Goal: Task Accomplishment & Management: Manage account settings

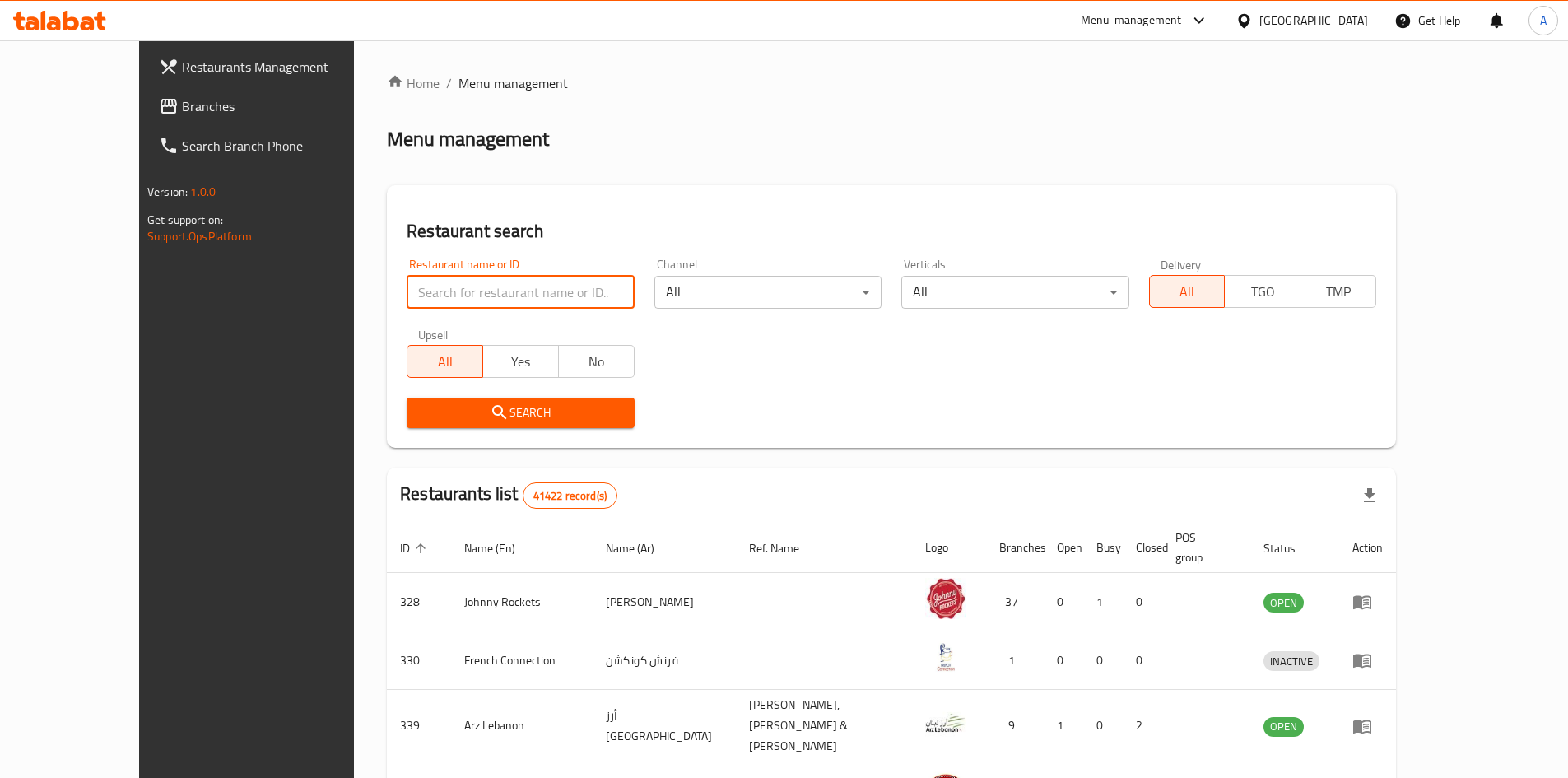
click at [408, 276] on input "search" at bounding box center [520, 292] width 227 height 33
click at [463, 292] on input "search" at bounding box center [520, 292] width 227 height 33
type input "Qasr Hadramawt Restaurant"
click at [528, 419] on span "Search" at bounding box center [520, 412] width 201 height 20
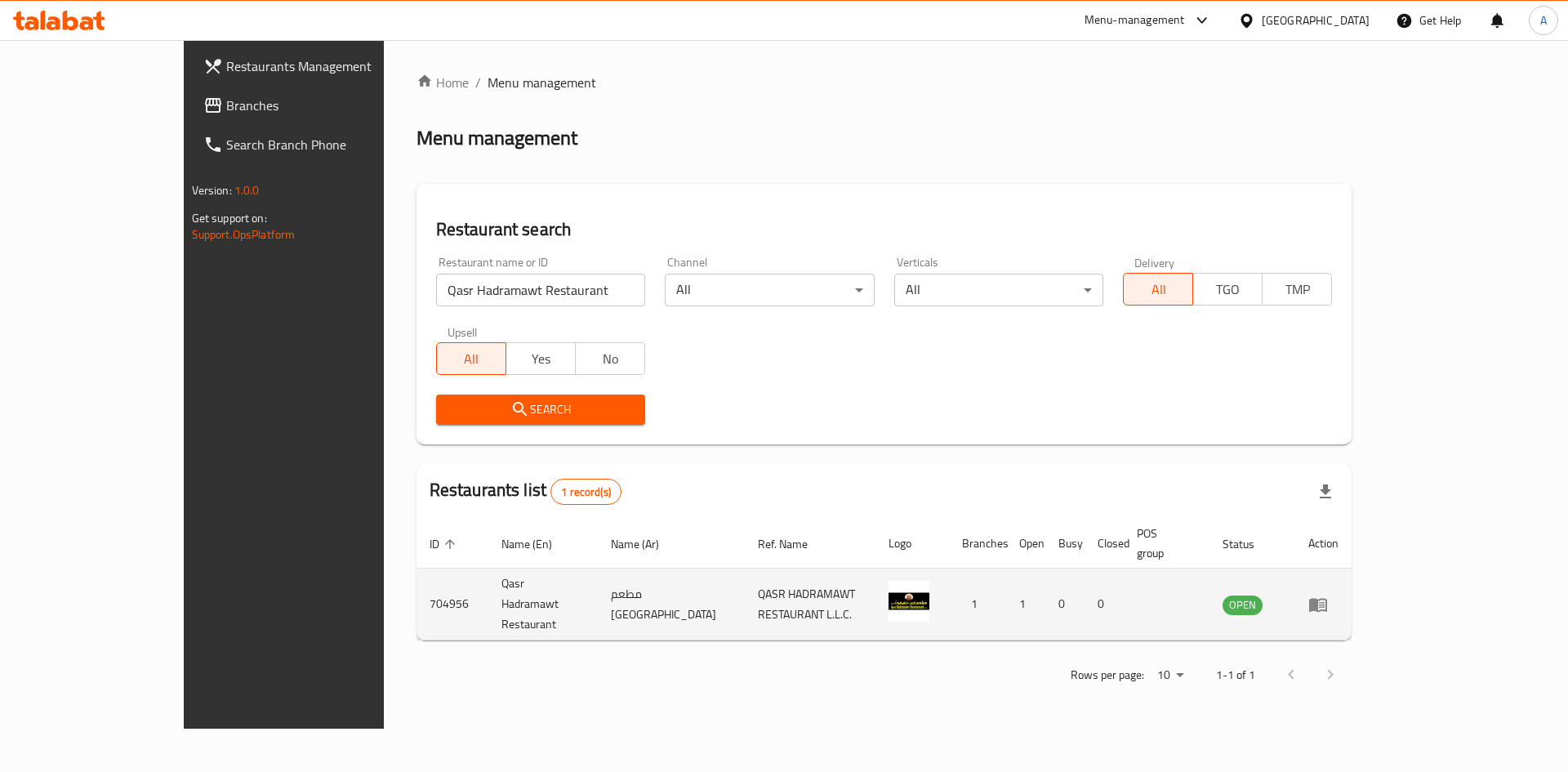
click at [1327, 598] on icon "enhanced table" at bounding box center [1318, 605] width 18 height 14
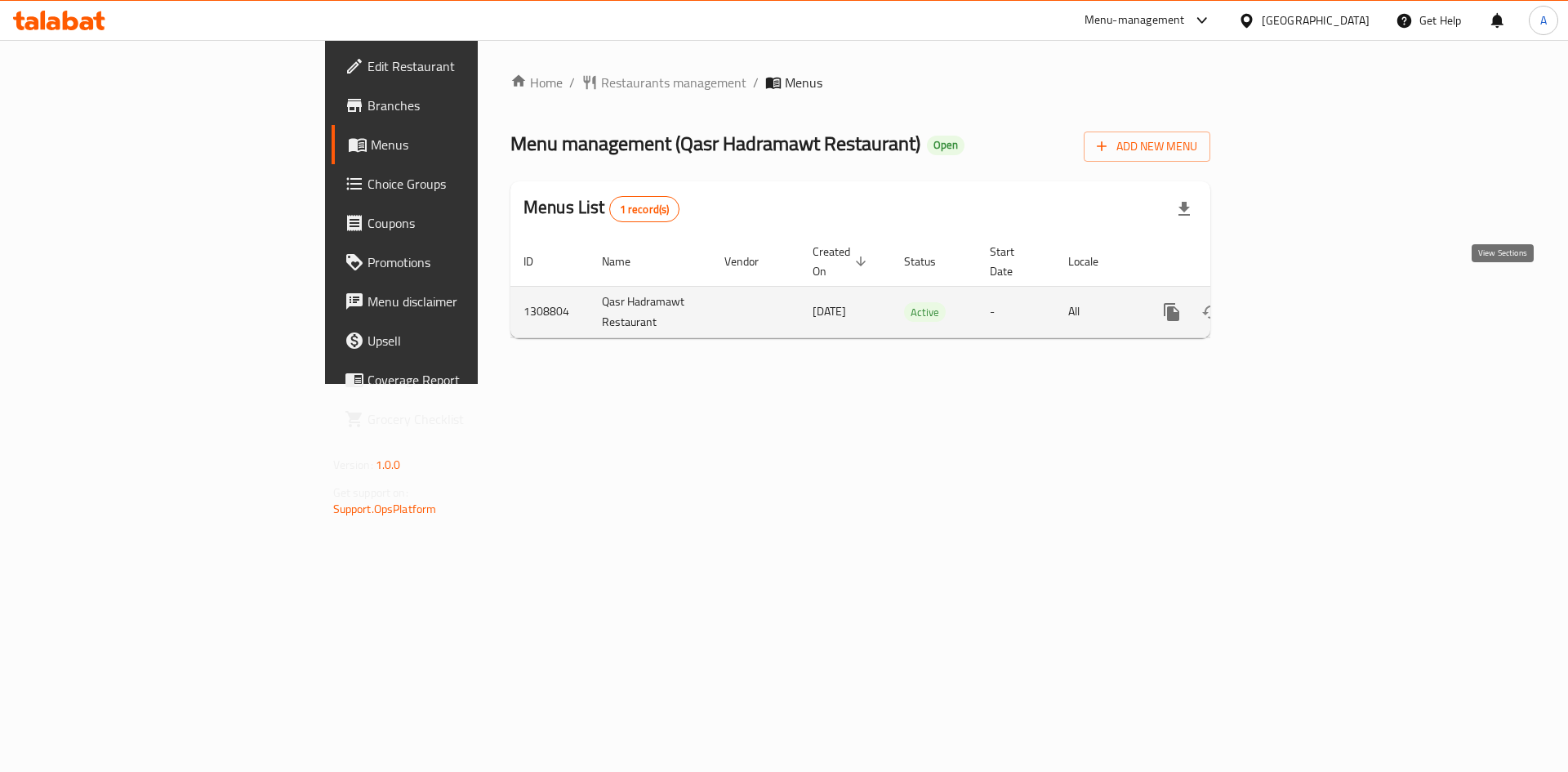
click at [1299, 302] on icon "enhanced table" at bounding box center [1290, 312] width 19 height 19
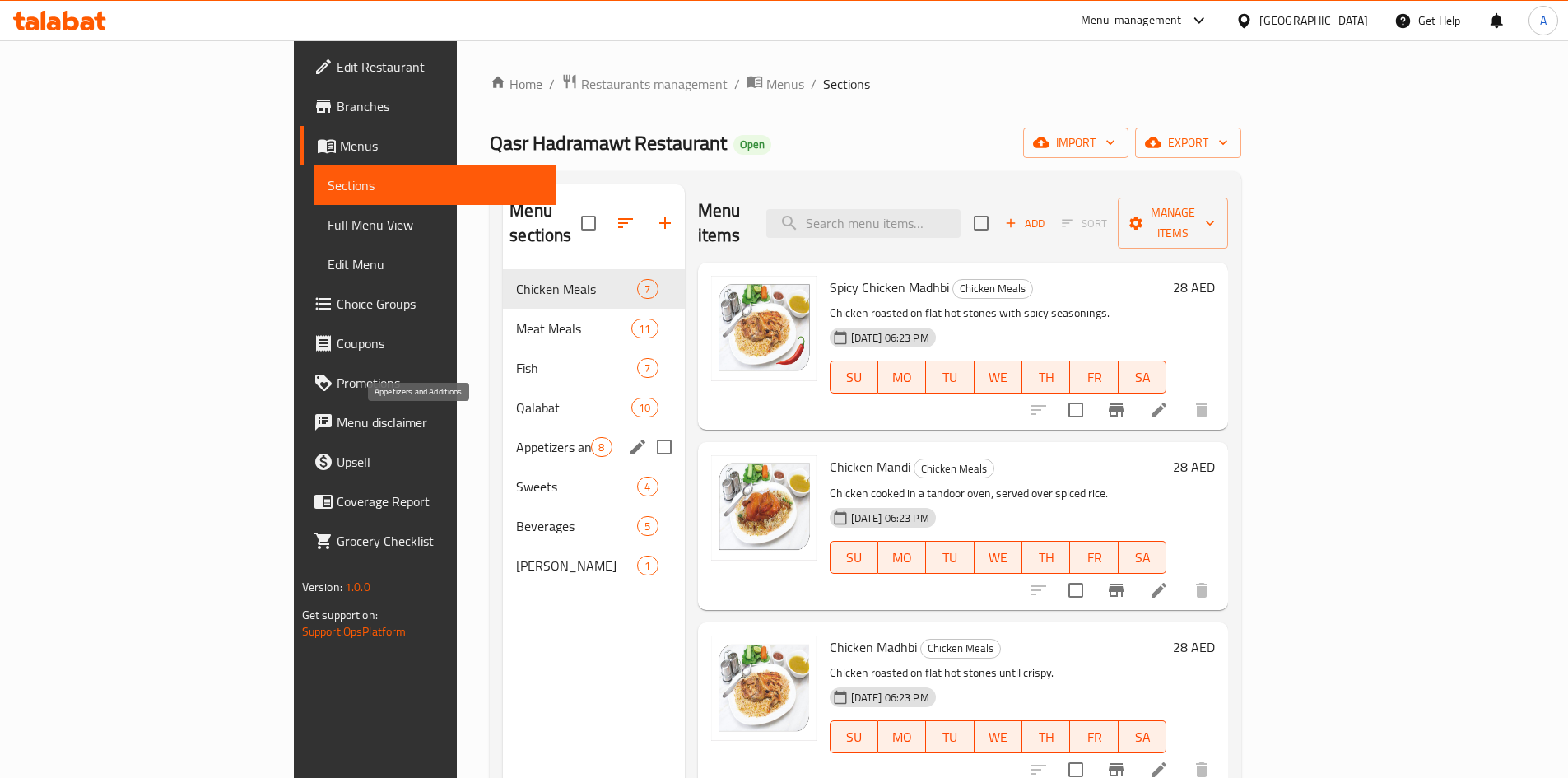
click at [516, 437] on span "Appetizers and Additions" at bounding box center [553, 447] width 75 height 20
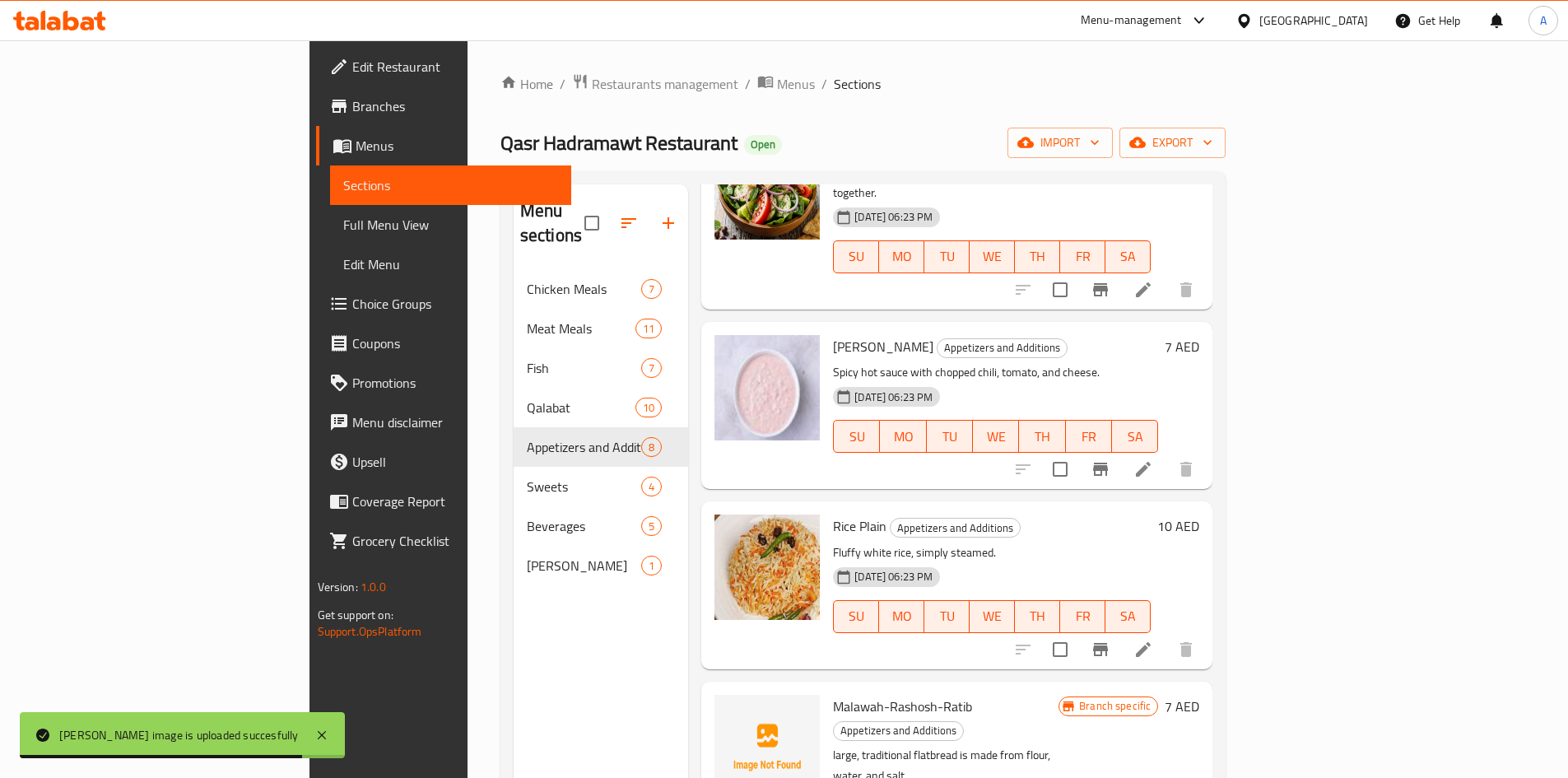
scroll to position [703, 0]
